Goal: Find specific page/section: Find specific page/section

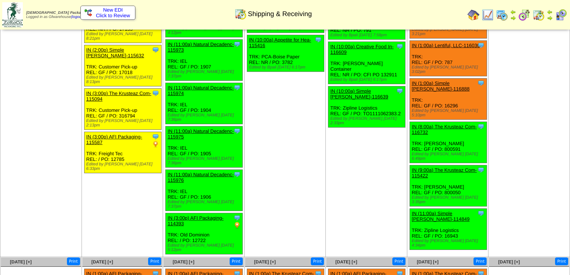
scroll to position [269, 0]
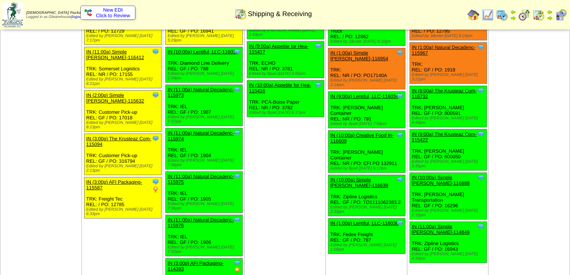
scroll to position [180, 0]
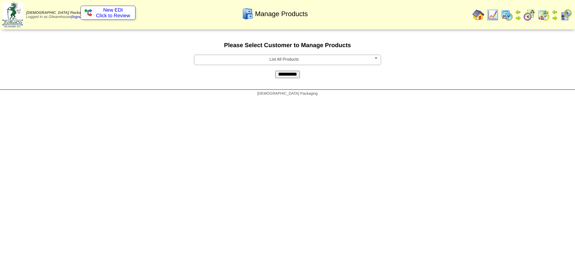
click at [376, 59] on b at bounding box center [377, 60] width 7 height 10
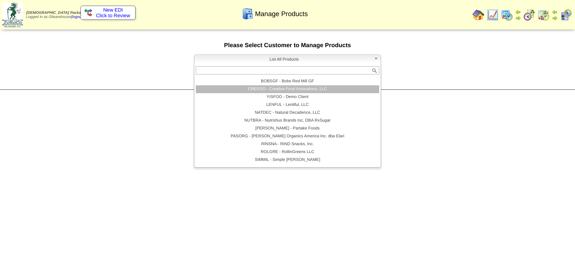
scroll to position [43, 0]
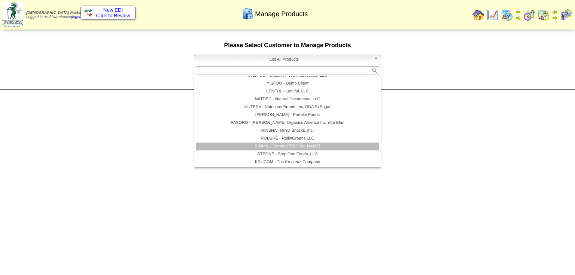
click at [304, 147] on li "SIMMIL - Simple Mills" at bounding box center [287, 147] width 183 height 8
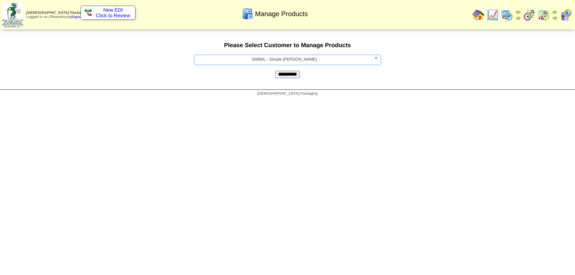
click at [296, 74] on input "**********" at bounding box center [287, 74] width 25 height 7
